Goal: Ask a question

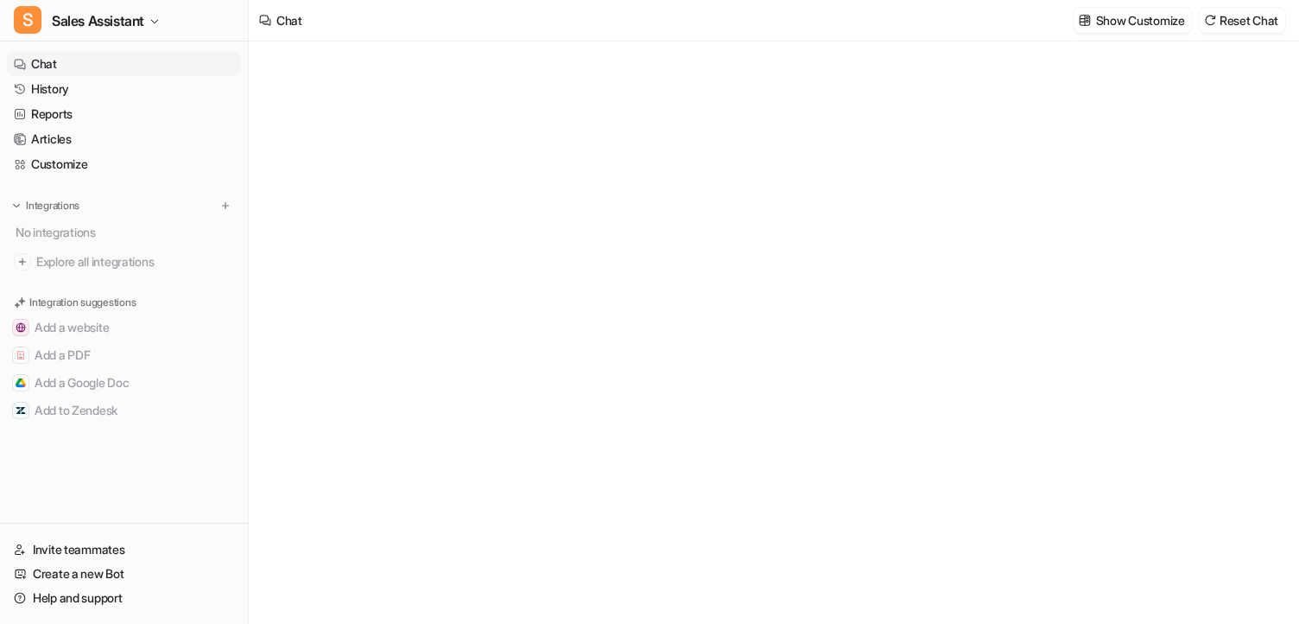
type textarea "**********"
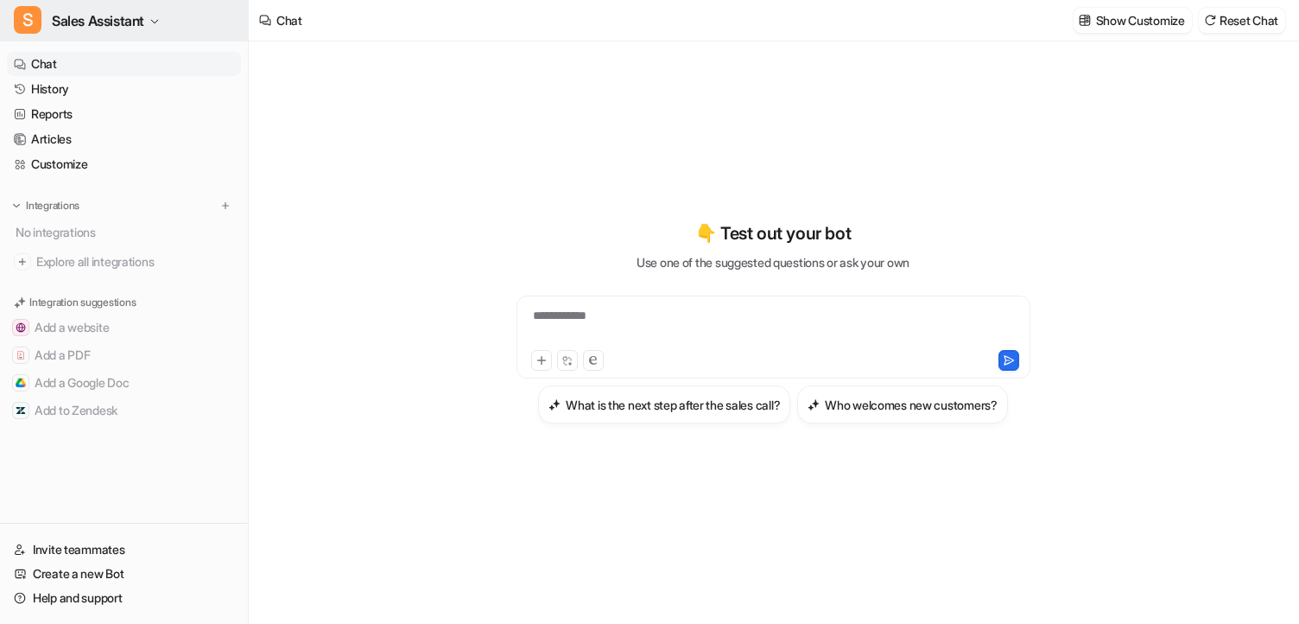
click at [130, 13] on span "Sales Assistant" at bounding box center [98, 21] width 92 height 24
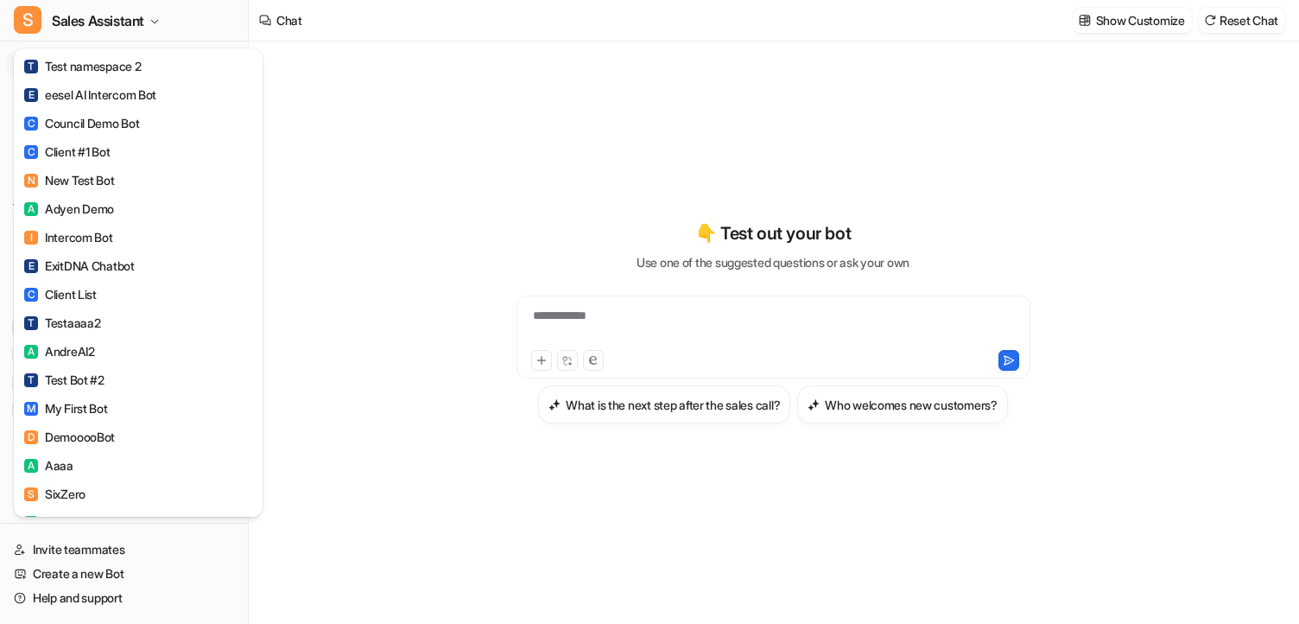
click at [407, 139] on div "S Sales Assistant T Test namespace 2 E eesel AI Intercom Bot C Council Demo Bot…" at bounding box center [649, 312] width 1299 height 624
